Goal: Find specific page/section: Find specific page/section

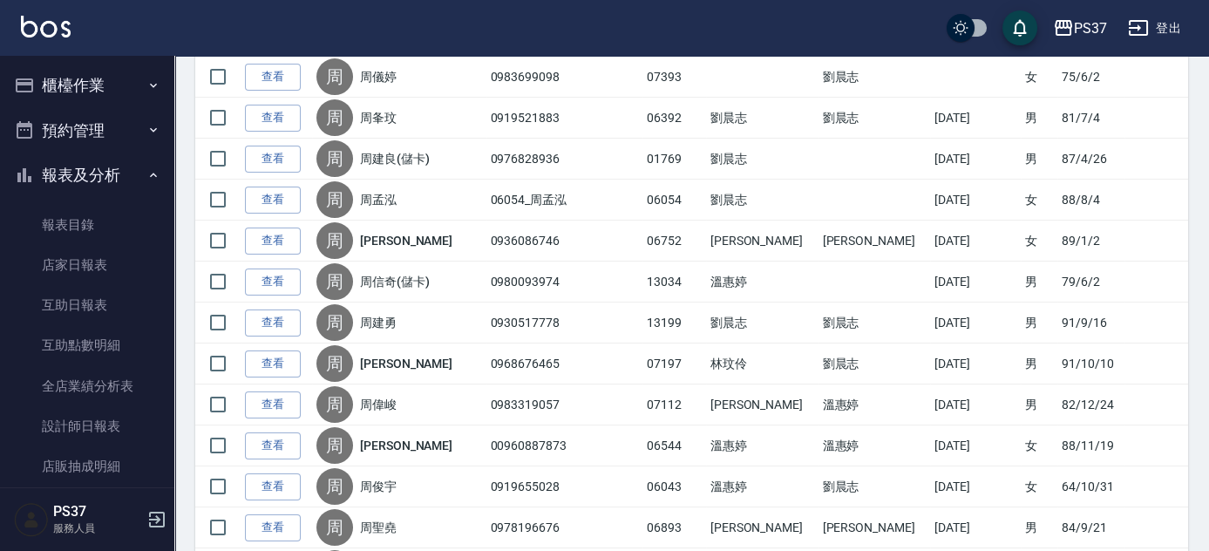
scroll to position [292, 0]
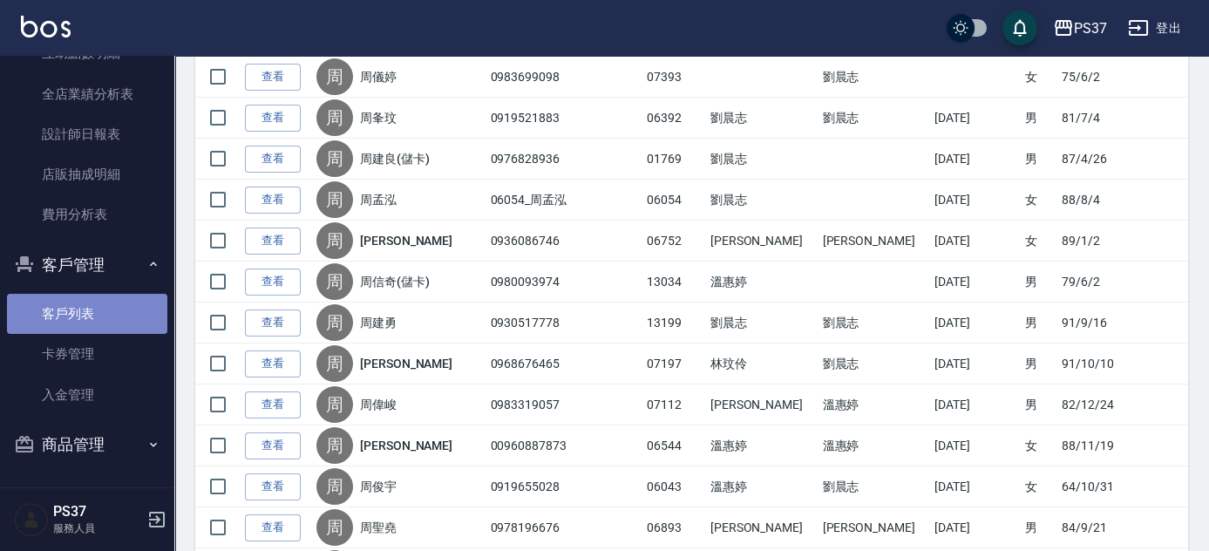
click at [119, 306] on link "客戶列表" at bounding box center [87, 314] width 160 height 40
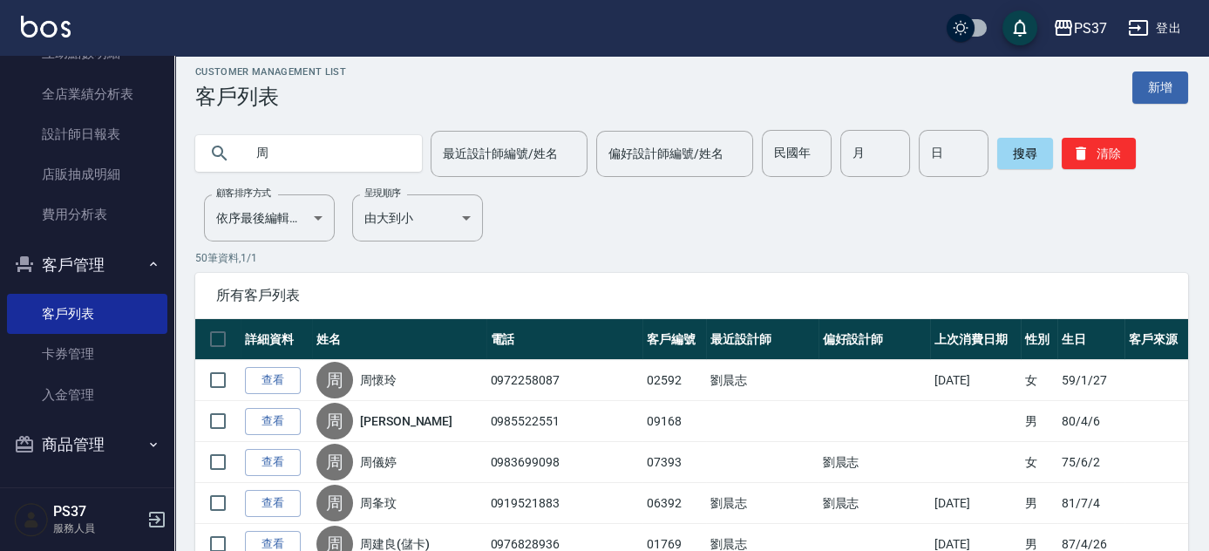
scroll to position [0, 0]
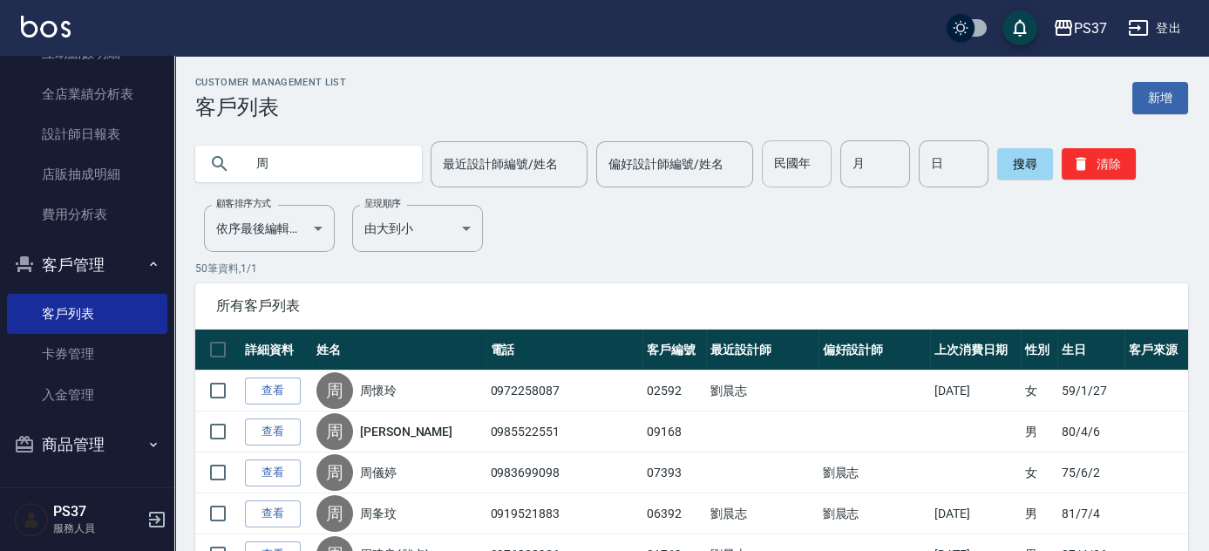
click at [800, 173] on input "民國年" at bounding box center [797, 163] width 70 height 47
type input "86"
type input "08"
type input "29"
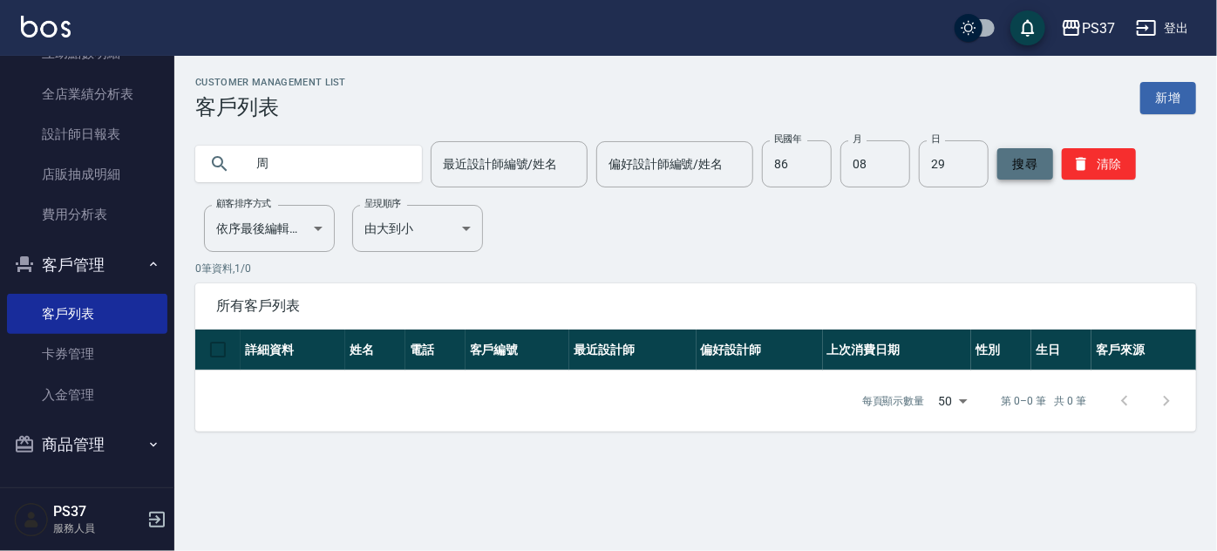
click at [1019, 163] on button "搜尋" at bounding box center [1026, 163] width 56 height 31
click at [276, 169] on input "周" at bounding box center [326, 163] width 164 height 47
click at [1032, 152] on button "搜尋" at bounding box center [1026, 163] width 56 height 31
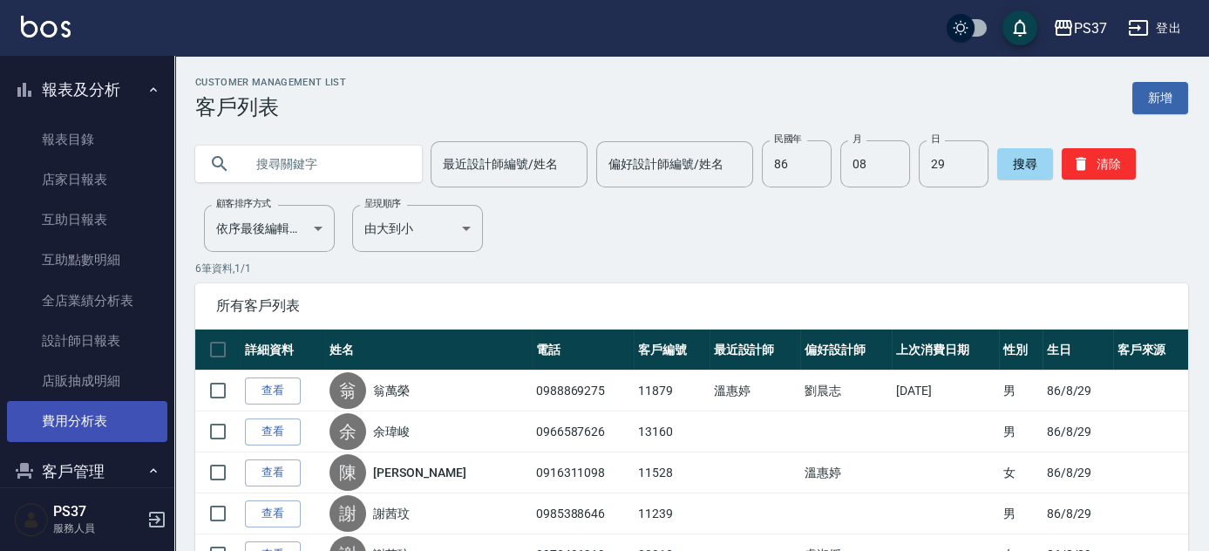
scroll to position [54, 0]
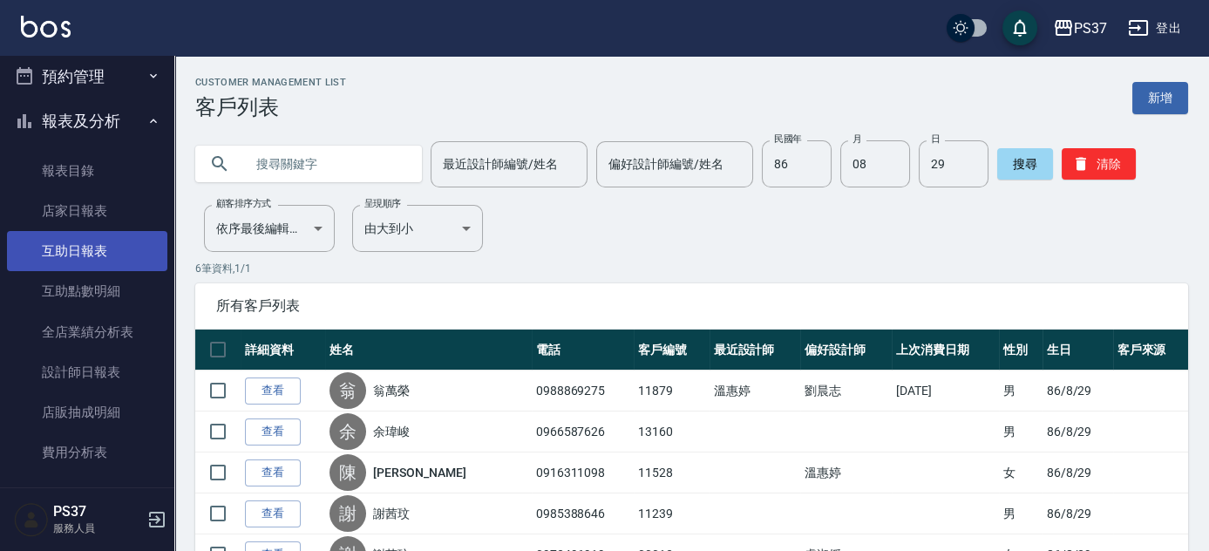
click at [92, 258] on link "互助日報表" at bounding box center [87, 251] width 160 height 40
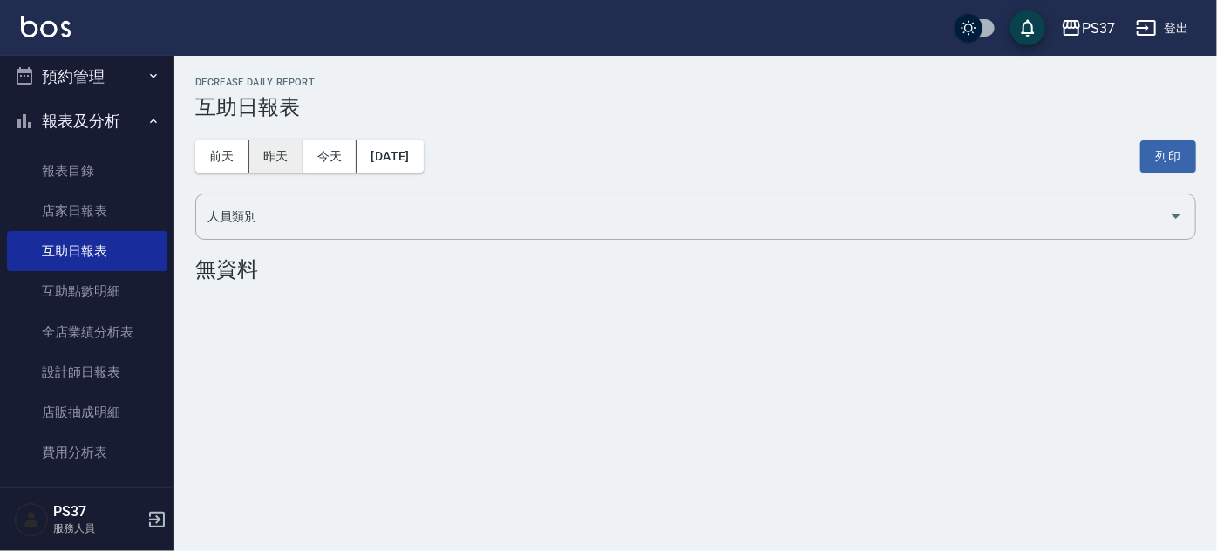
click at [277, 155] on button "昨天" at bounding box center [276, 156] width 54 height 32
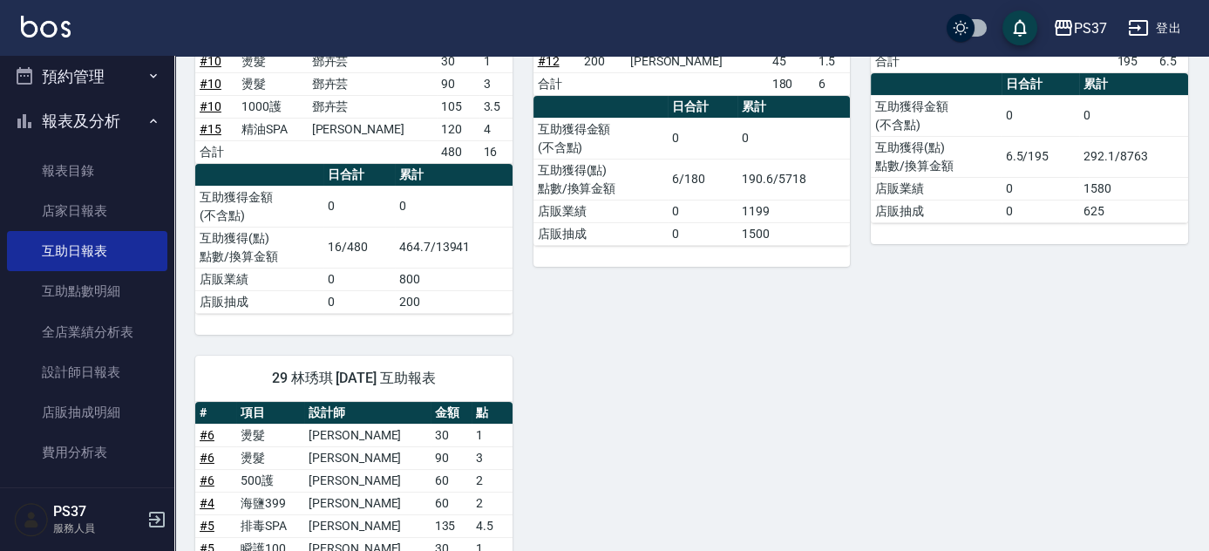
scroll to position [317, 0]
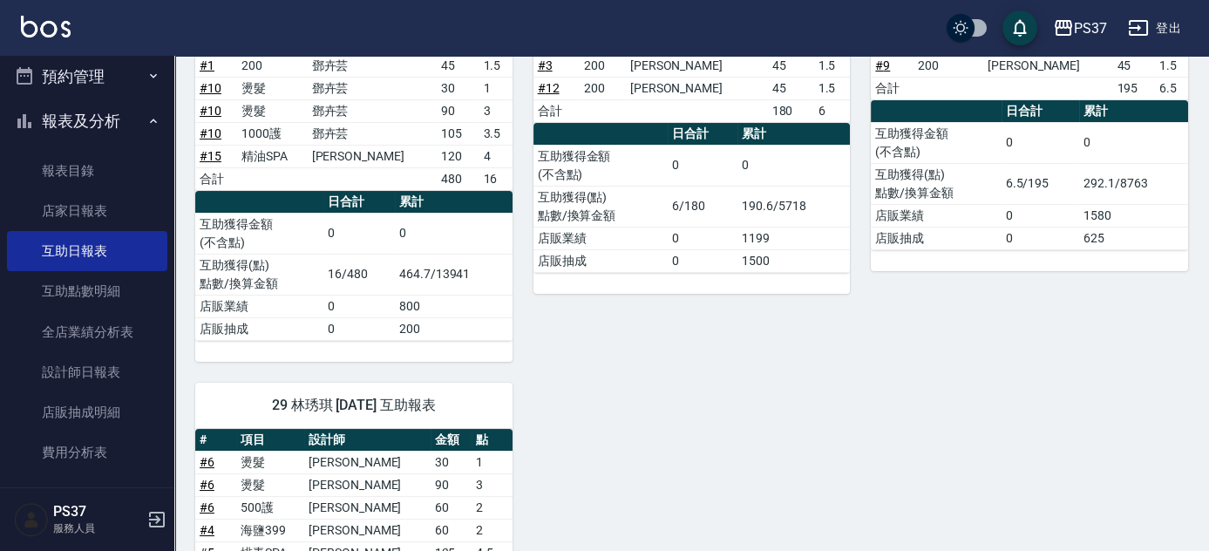
click at [95, 122] on button "報表及分析" at bounding box center [87, 121] width 160 height 45
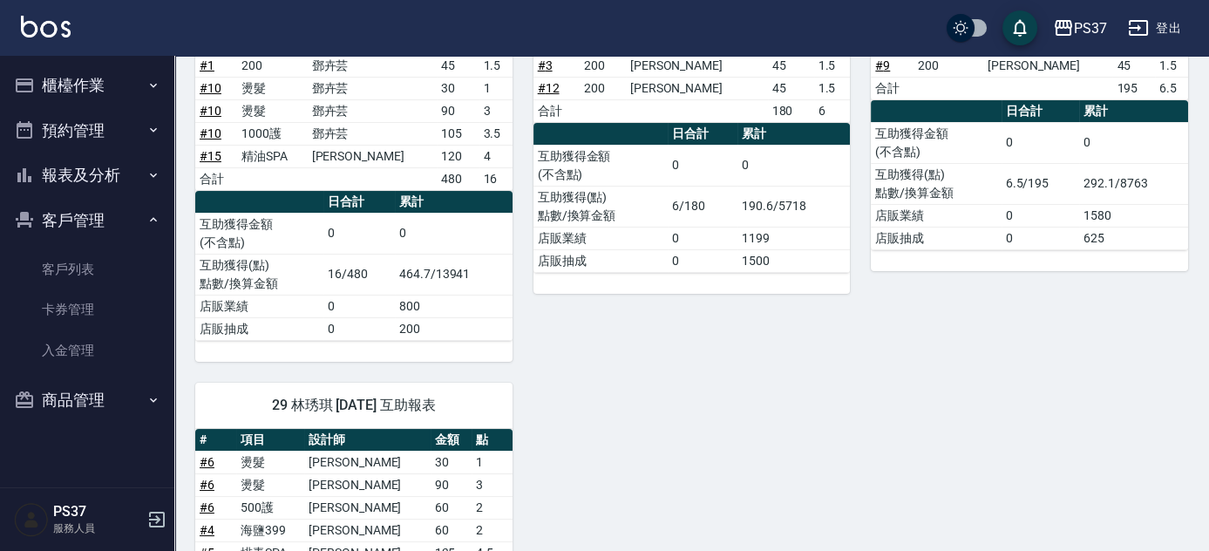
scroll to position [0, 0]
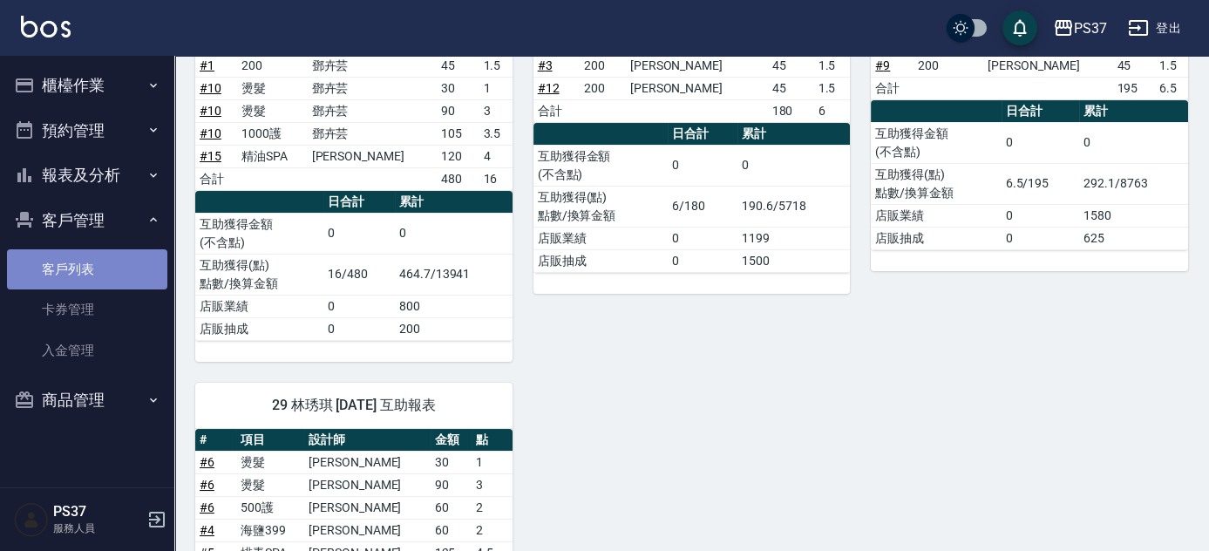
click at [66, 262] on link "客戶列表" at bounding box center [87, 269] width 160 height 40
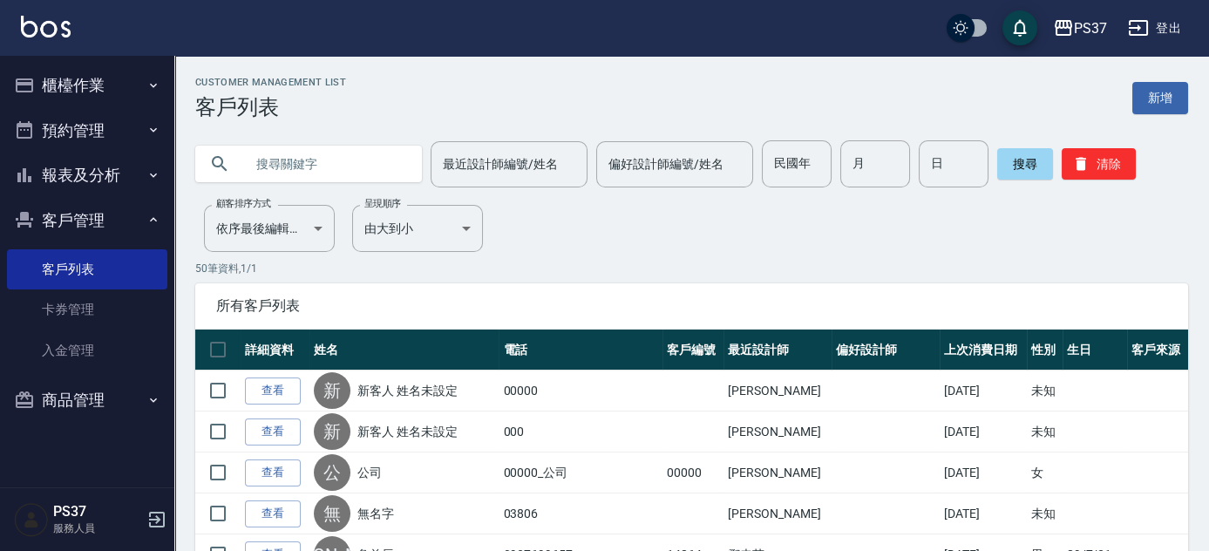
click at [791, 160] on input "民國年" at bounding box center [797, 163] width 70 height 47
type input "84"
type input "3"
type input "4"
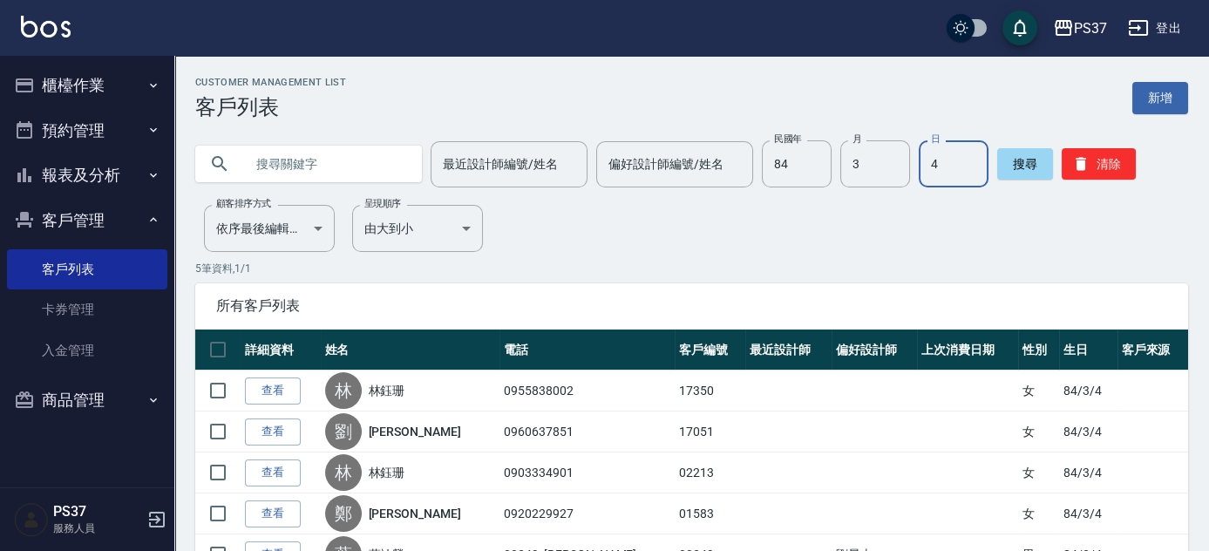
click at [940, 163] on input "4" at bounding box center [954, 163] width 70 height 47
type input "10"
